Goal: Task Accomplishment & Management: Manage account settings

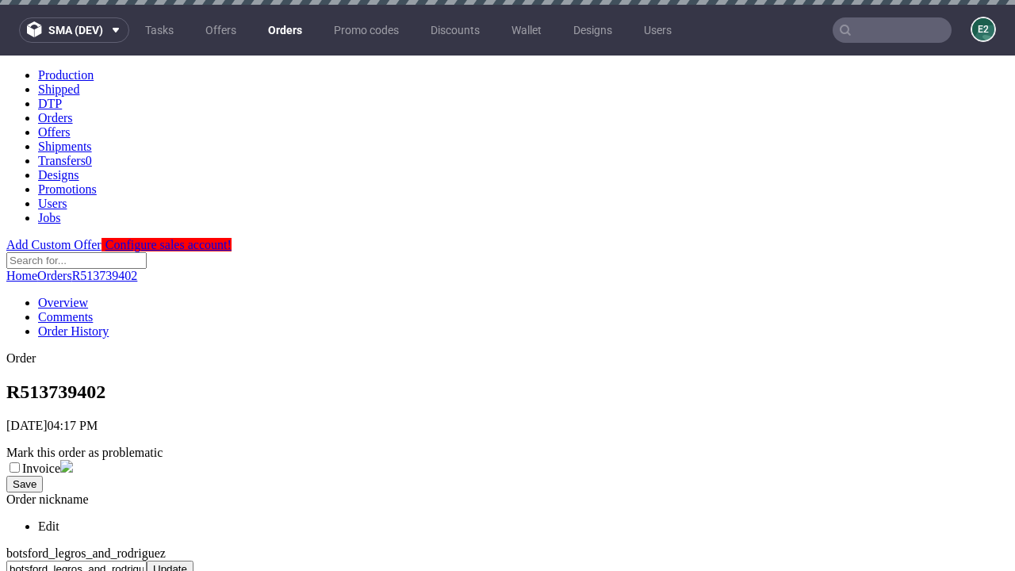
scroll to position [836, 0]
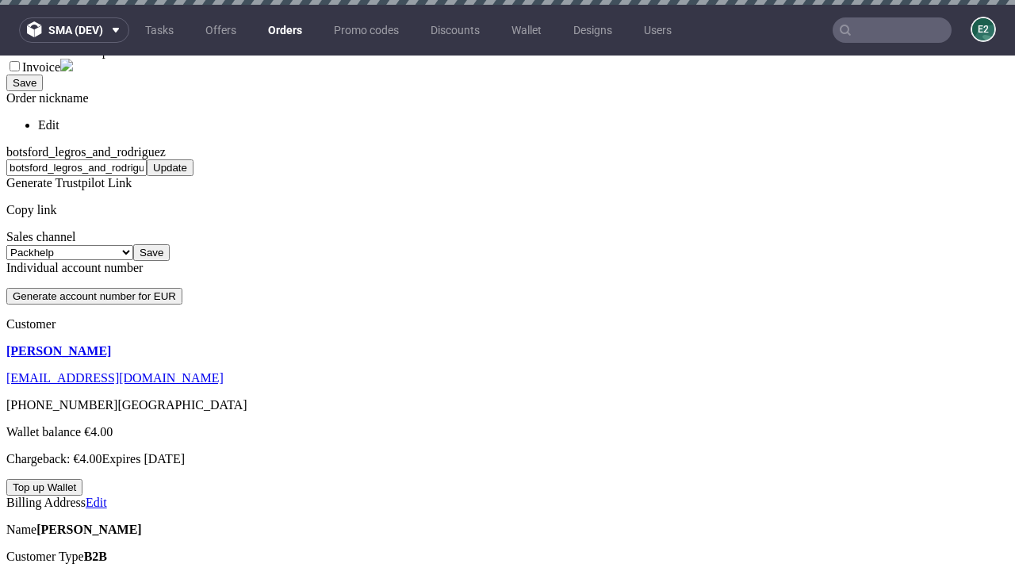
scroll to position [5, 0]
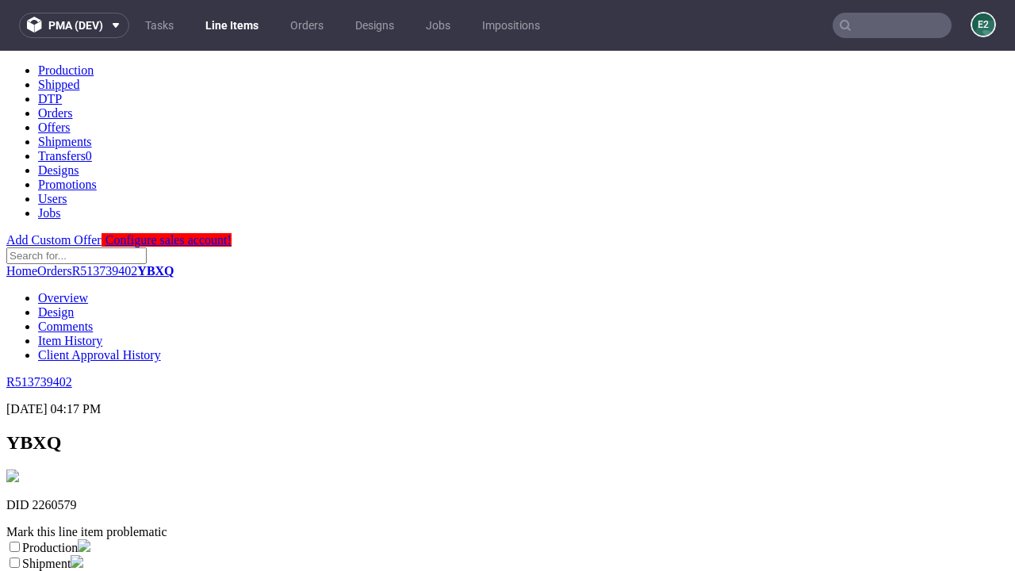
scroll to position [279, 0]
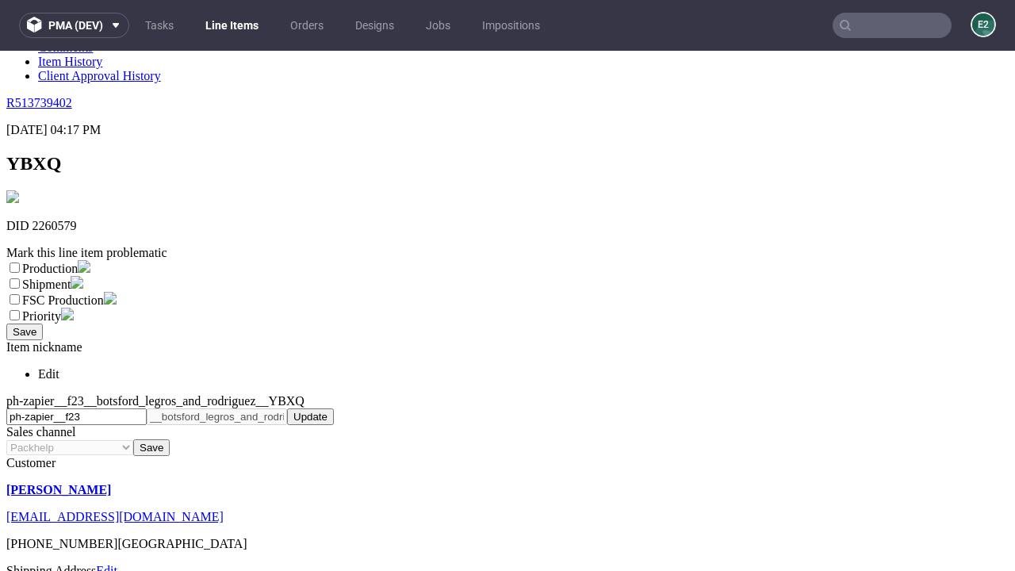
select select "dtp_ca_needed"
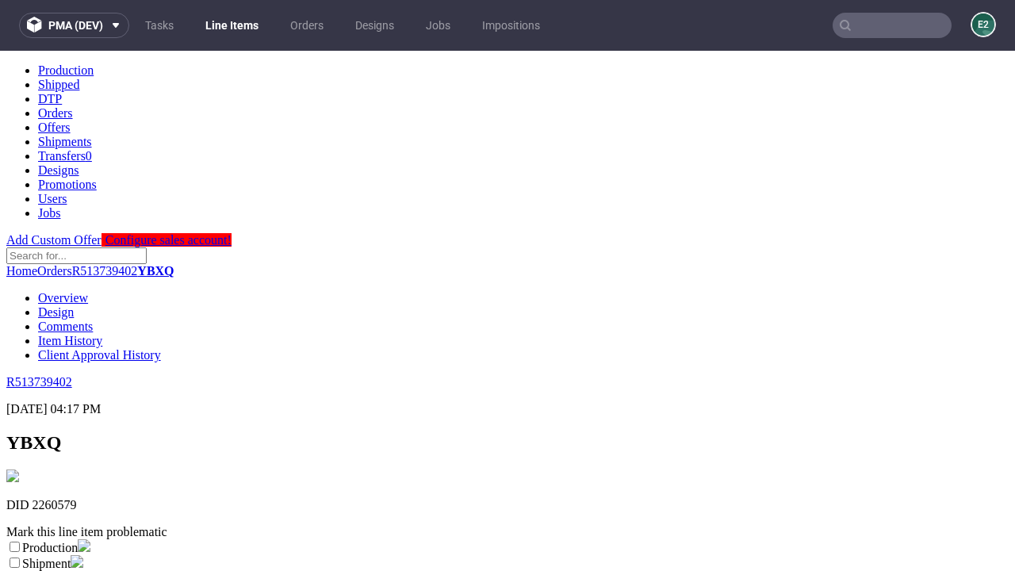
scroll to position [0, 0]
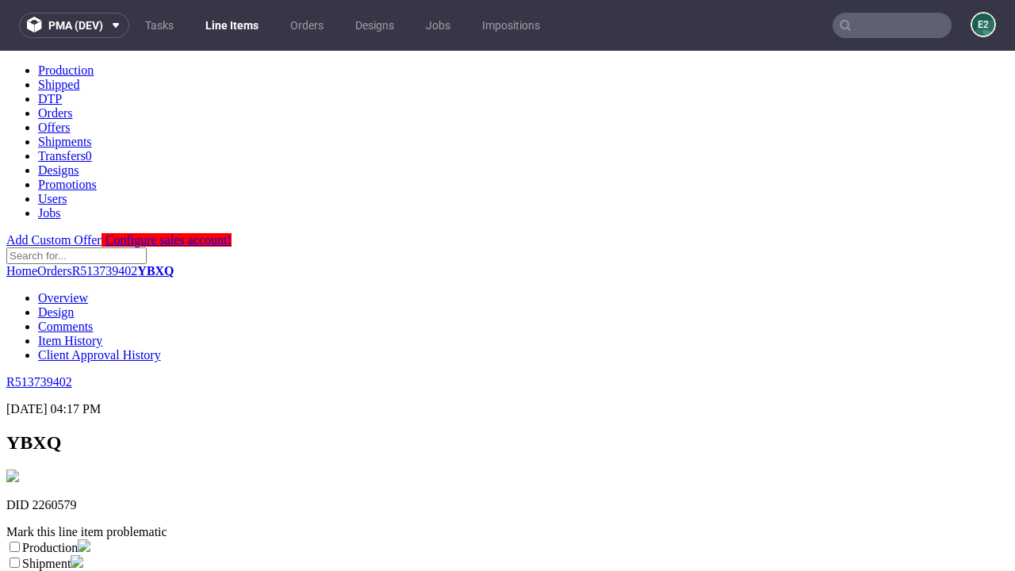
checkbox input "true"
